Goal: Task Accomplishment & Management: Manage account settings

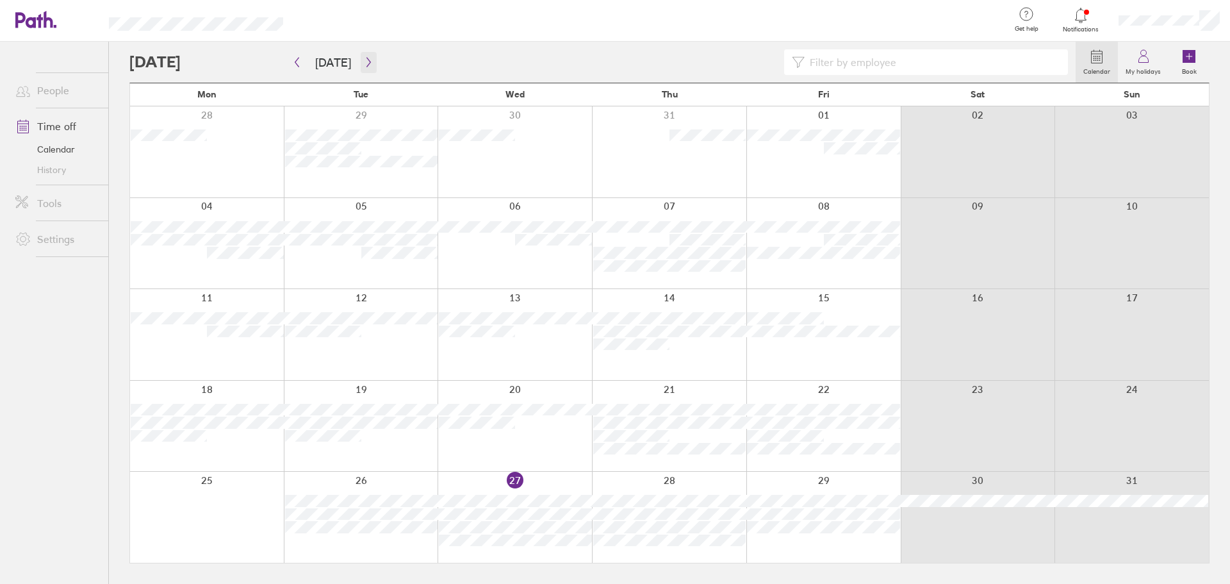
click at [364, 64] on icon "button" at bounding box center [369, 62] width 10 height 10
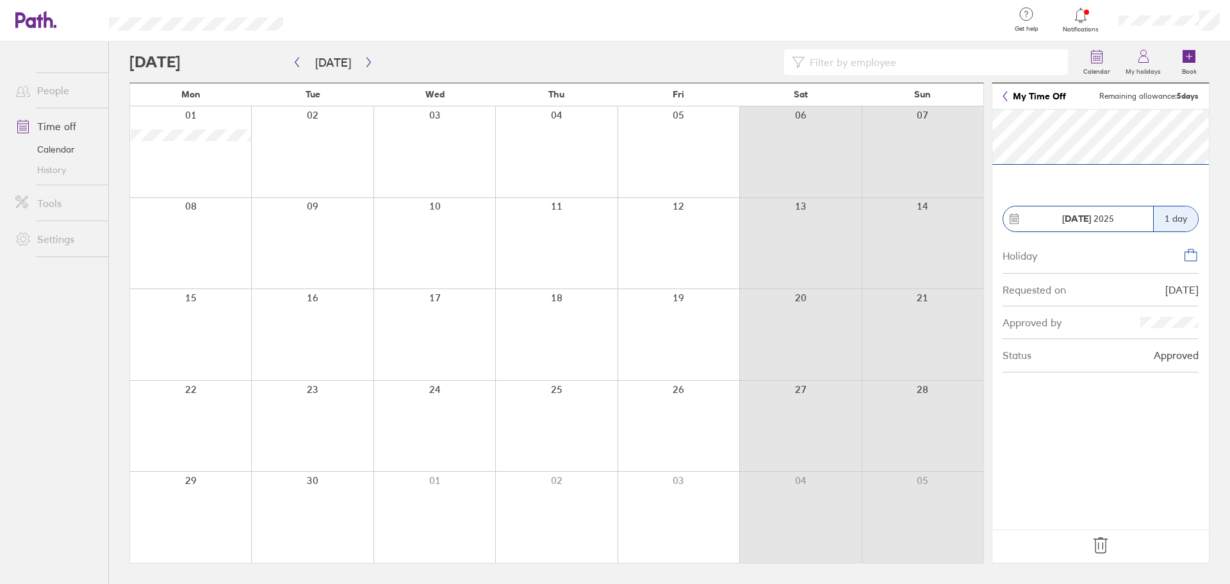
click at [1098, 544] on icon at bounding box center [1101, 545] width 21 height 21
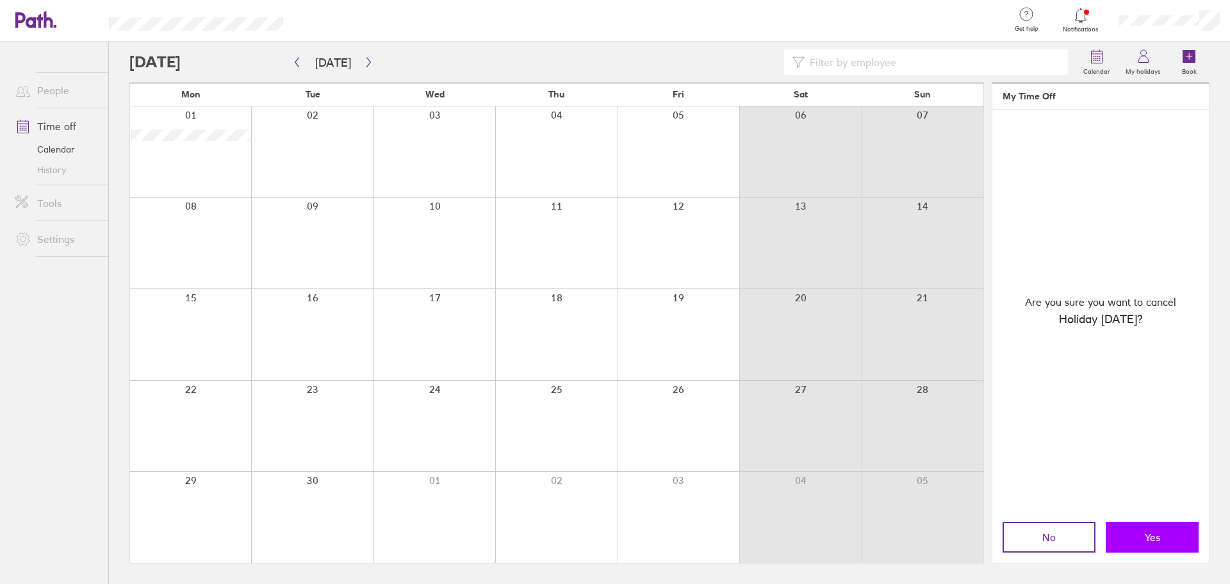
click at [1142, 538] on button "Yes" at bounding box center [1152, 537] width 93 height 31
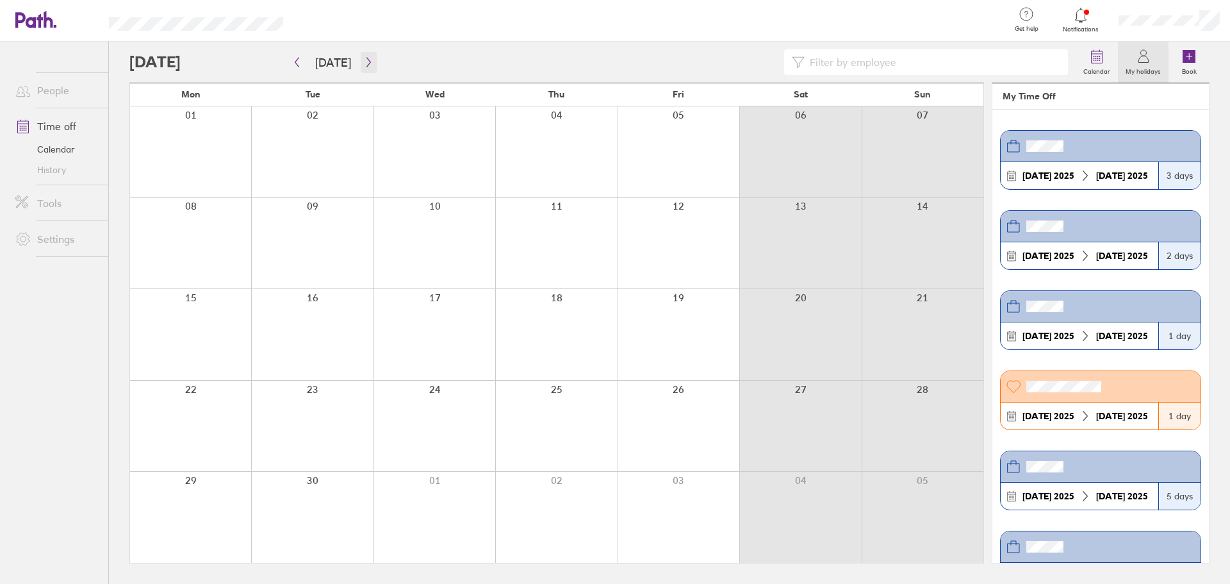
click at [364, 64] on icon "button" at bounding box center [369, 62] width 10 height 10
click at [368, 57] on icon "button" at bounding box center [369, 62] width 10 height 10
click at [44, 92] on link "People" at bounding box center [56, 91] width 103 height 26
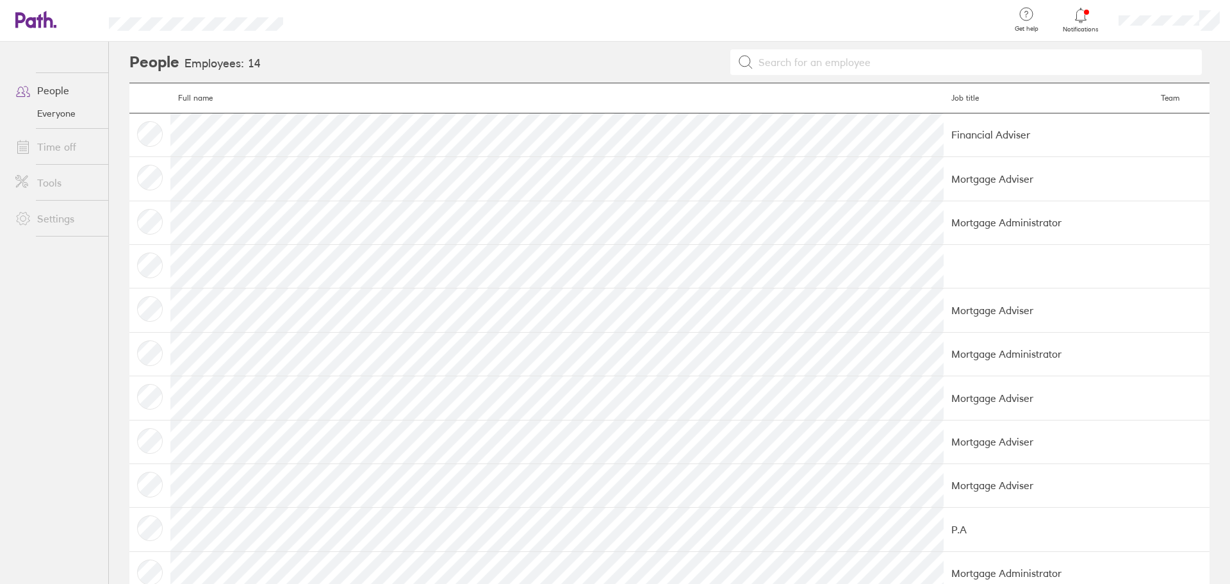
click at [52, 144] on link "Time off" at bounding box center [56, 147] width 103 height 26
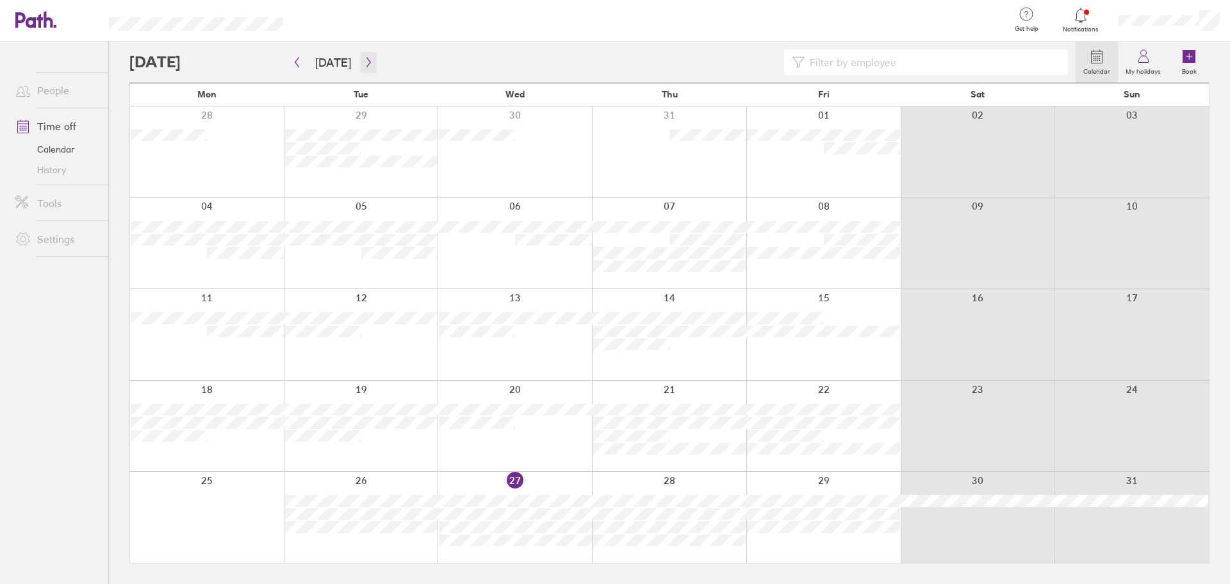
click at [367, 62] on icon "button" at bounding box center [369, 63] width 4 height 10
